Goal: Task Accomplishment & Management: Complete application form

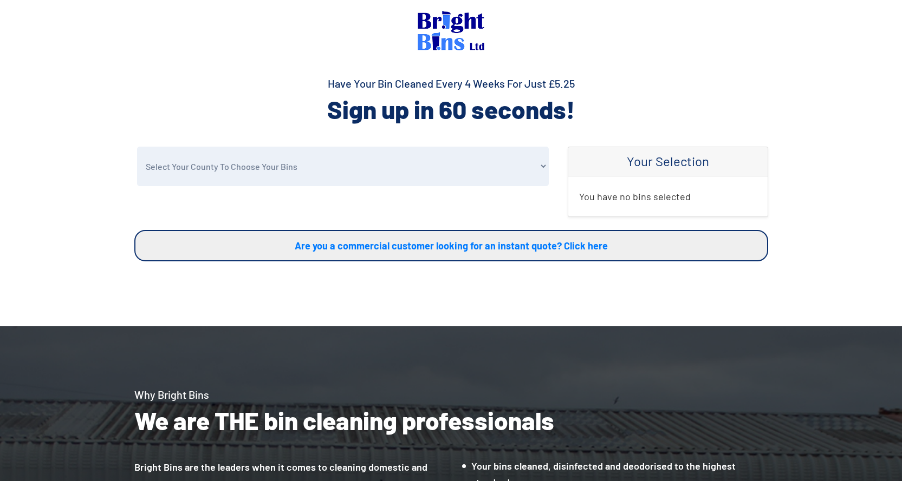
click at [283, 178] on select "Select Your County To Choose Your Bins Cheshire Conwy Denbighshire Flintshire S…" at bounding box center [343, 167] width 412 height 40
select select "Flintshire"
click at [137, 147] on select "Select Your County To Choose Your Bins Cheshire Conwy Denbighshire Flintshire S…" at bounding box center [343, 167] width 412 height 40
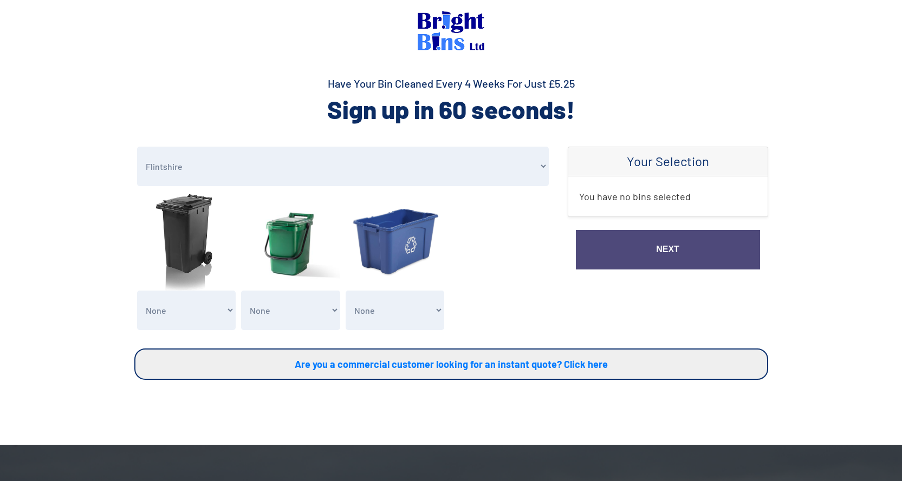
click at [195, 306] on select "None General Waste Bin - X1 (£5.25) General Waste Bin - X2 (£10.50) General Was…" at bounding box center [186, 311] width 99 height 40
select select "1"
click at [137, 291] on select "None General Waste Bin - X1 (£5.25) General Waste Bin - X2 (£10.50) General Was…" at bounding box center [186, 311] width 99 height 40
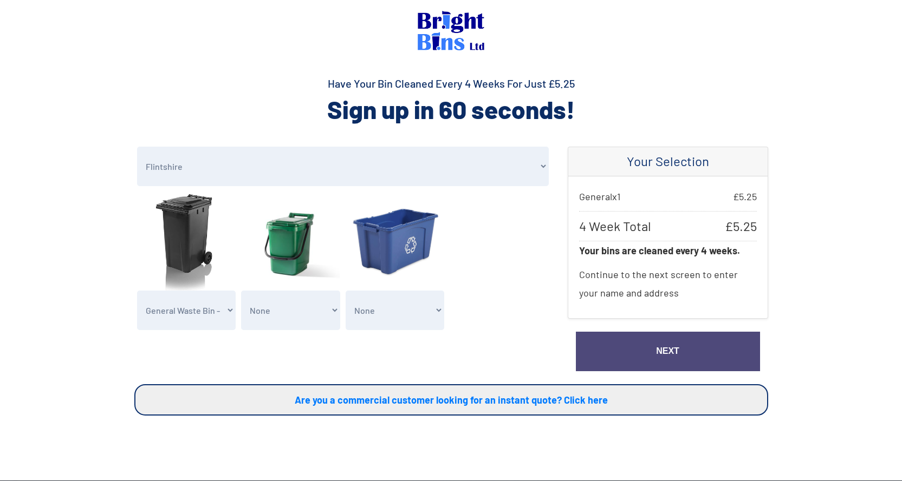
click at [661, 357] on link "Next" at bounding box center [668, 352] width 184 height 40
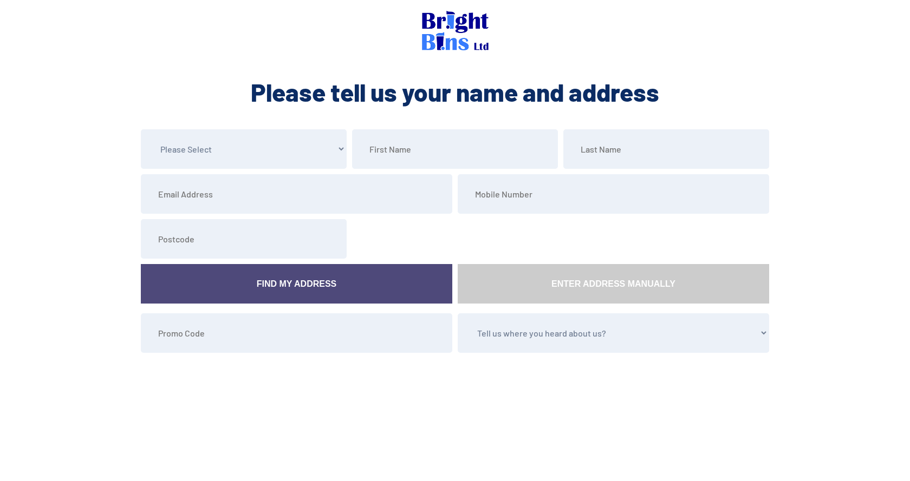
click at [257, 138] on select "Please Select Mr Mrs Miss Ms Dr [PERSON_NAME]" at bounding box center [244, 149] width 206 height 40
select select "Mrs"
click at [141, 129] on select "Please Select Mr Mrs Miss Ms Dr [PERSON_NAME]" at bounding box center [244, 149] width 206 height 40
click at [414, 159] on input "text" at bounding box center [455, 149] width 206 height 40
type input "[PERSON_NAME]"
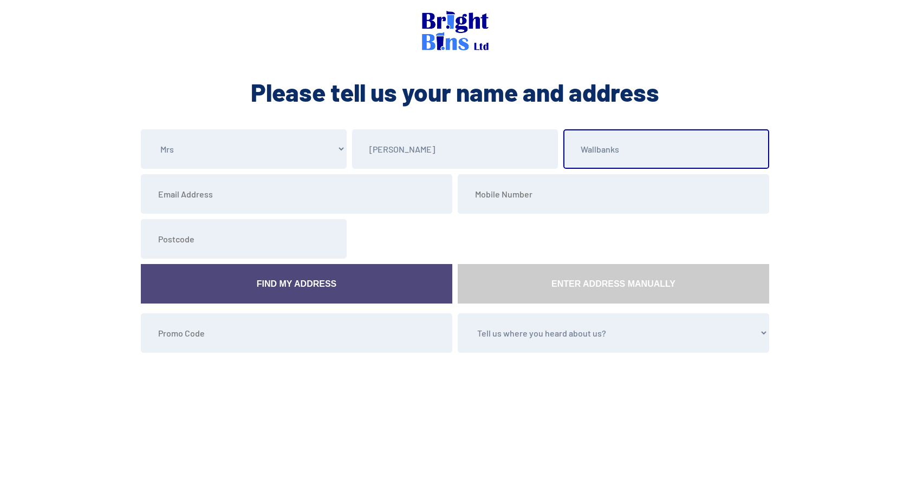
type input "Wallbanks"
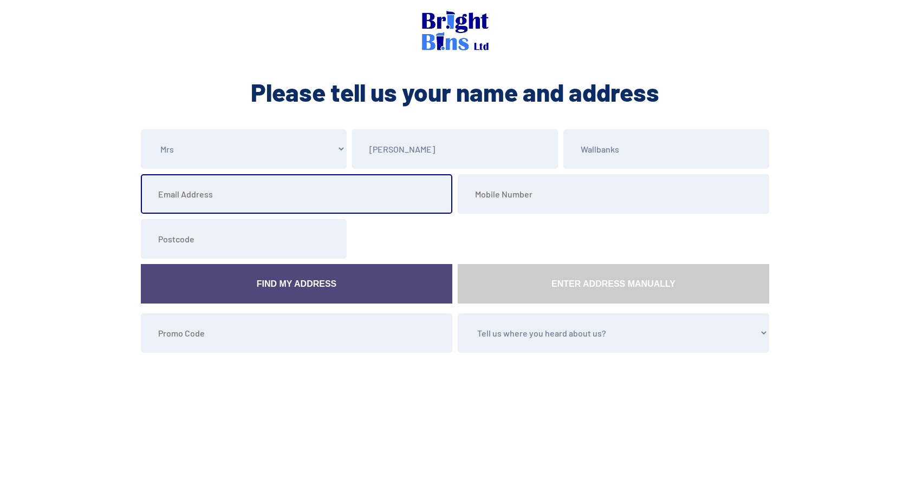
click at [210, 195] on input "email" at bounding box center [296, 194] width 311 height 40
type input "e"
type input "[EMAIL_ADDRESS][DOMAIN_NAME]"
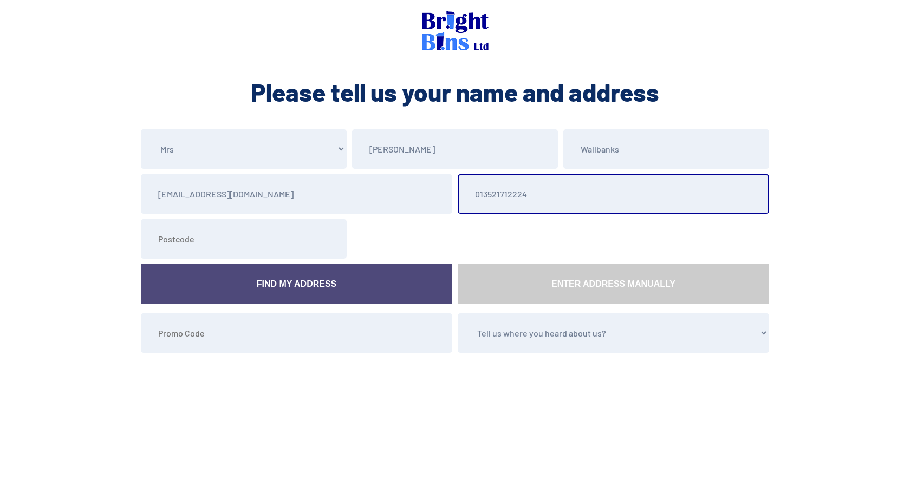
type input "013521712224"
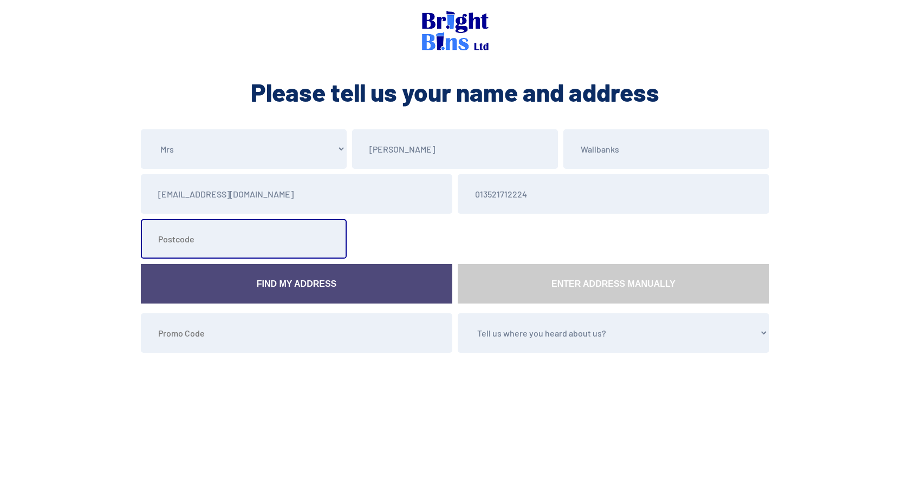
click at [232, 238] on input "text" at bounding box center [244, 239] width 206 height 40
type input "CH8 7BU"
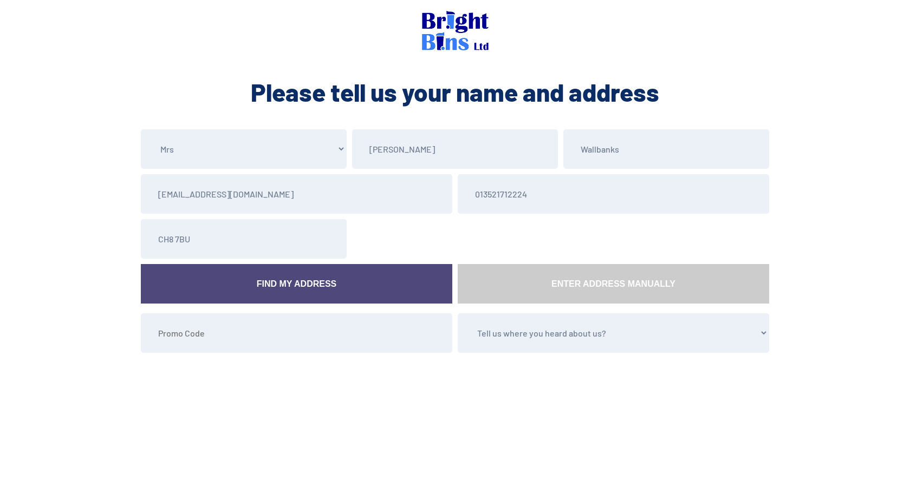
click at [223, 280] on link "Find My Address" at bounding box center [296, 284] width 311 height 40
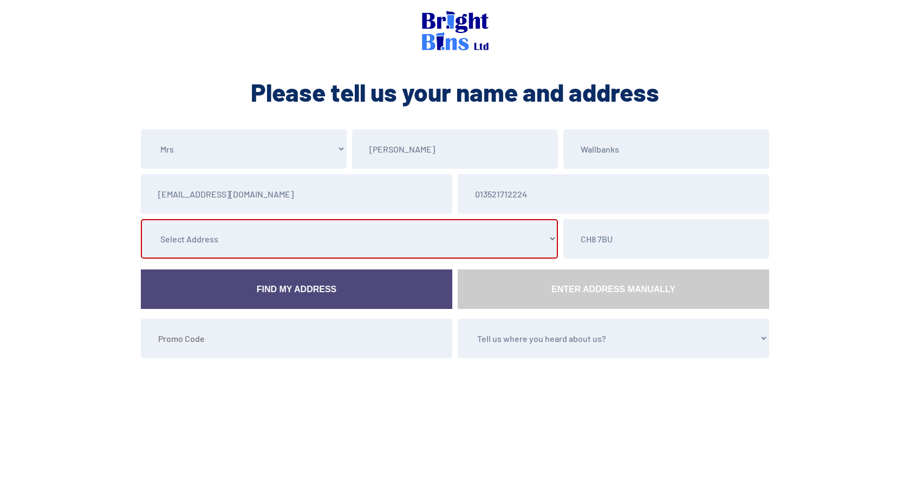
click at [222, 246] on select "Select Address [STREET_ADDRESS][GEOGRAPHIC_DATA] [GEOGRAPHIC_DATA] [GEOGRAPHIC_…" at bounding box center [349, 239] width 417 height 40
select select "Flintshire"
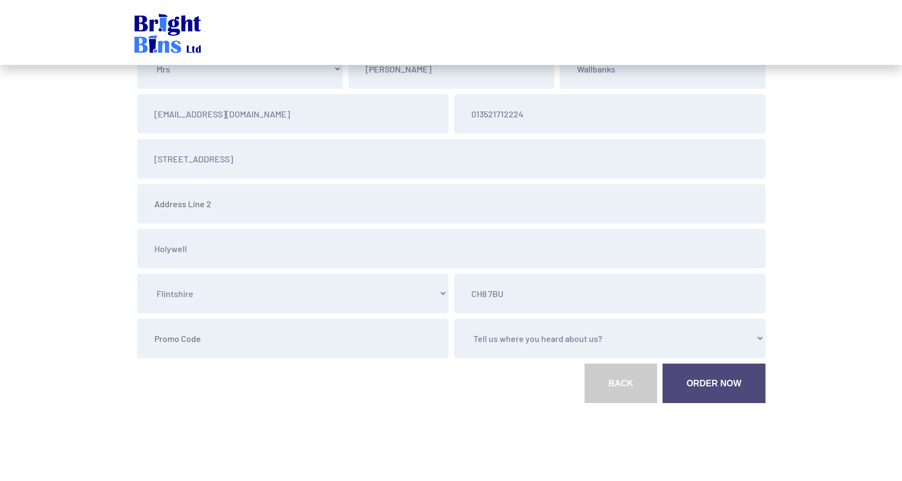
scroll to position [84, 0]
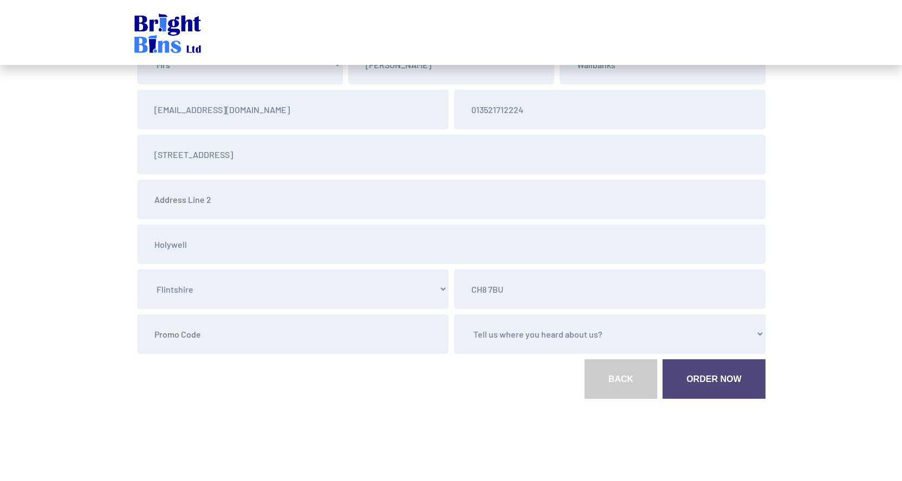
click at [525, 333] on select "Tell us where you heard about us? Word of Mouth Leaflet Sticker On Bin Spoke To…" at bounding box center [609, 335] width 311 height 40
select select "Word of Mouth"
click at [454, 315] on select "Tell us where you heard about us? Word of Mouth Leaflet Sticker On Bin Spoke To…" at bounding box center [609, 335] width 311 height 40
click at [692, 383] on link "Order Now" at bounding box center [713, 380] width 102 height 40
